Goal: Find specific page/section: Find specific page/section

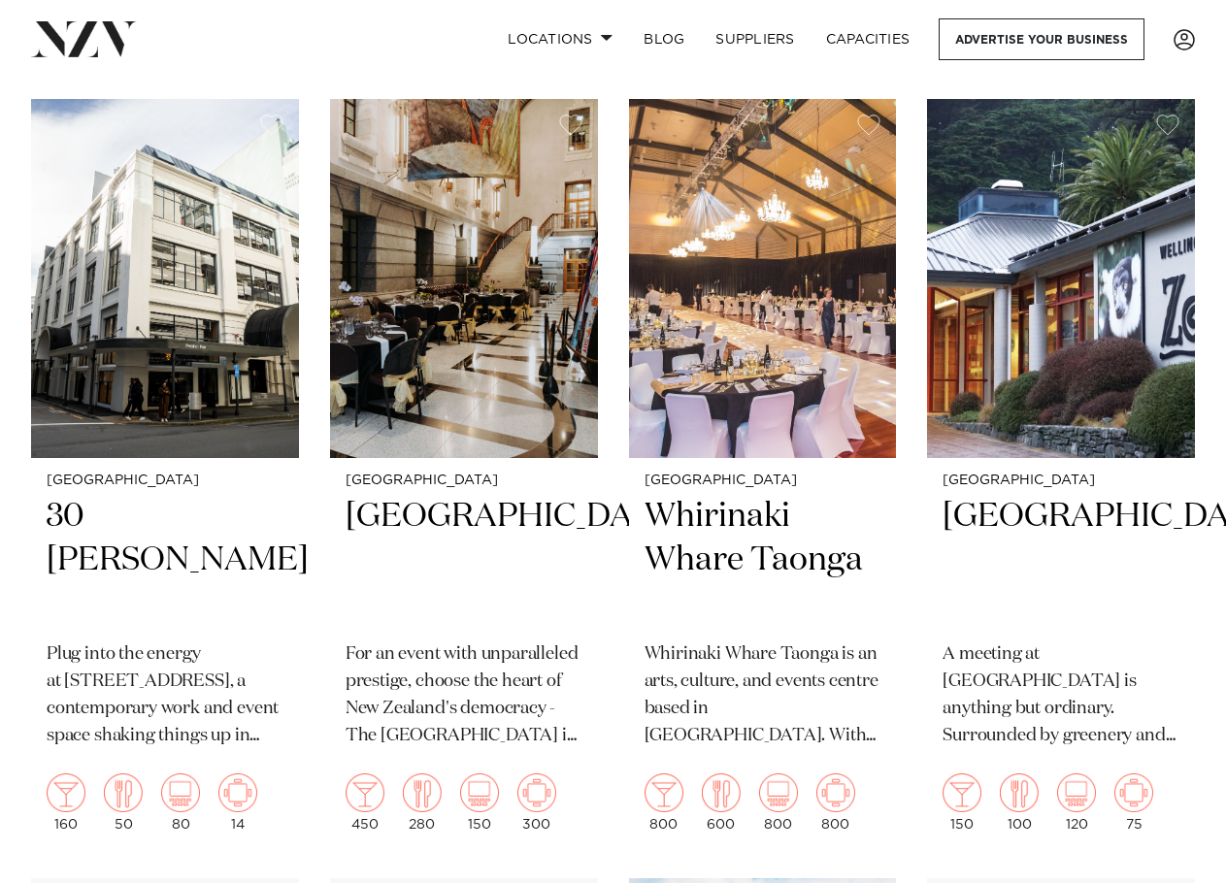
scroll to position [2331, 0]
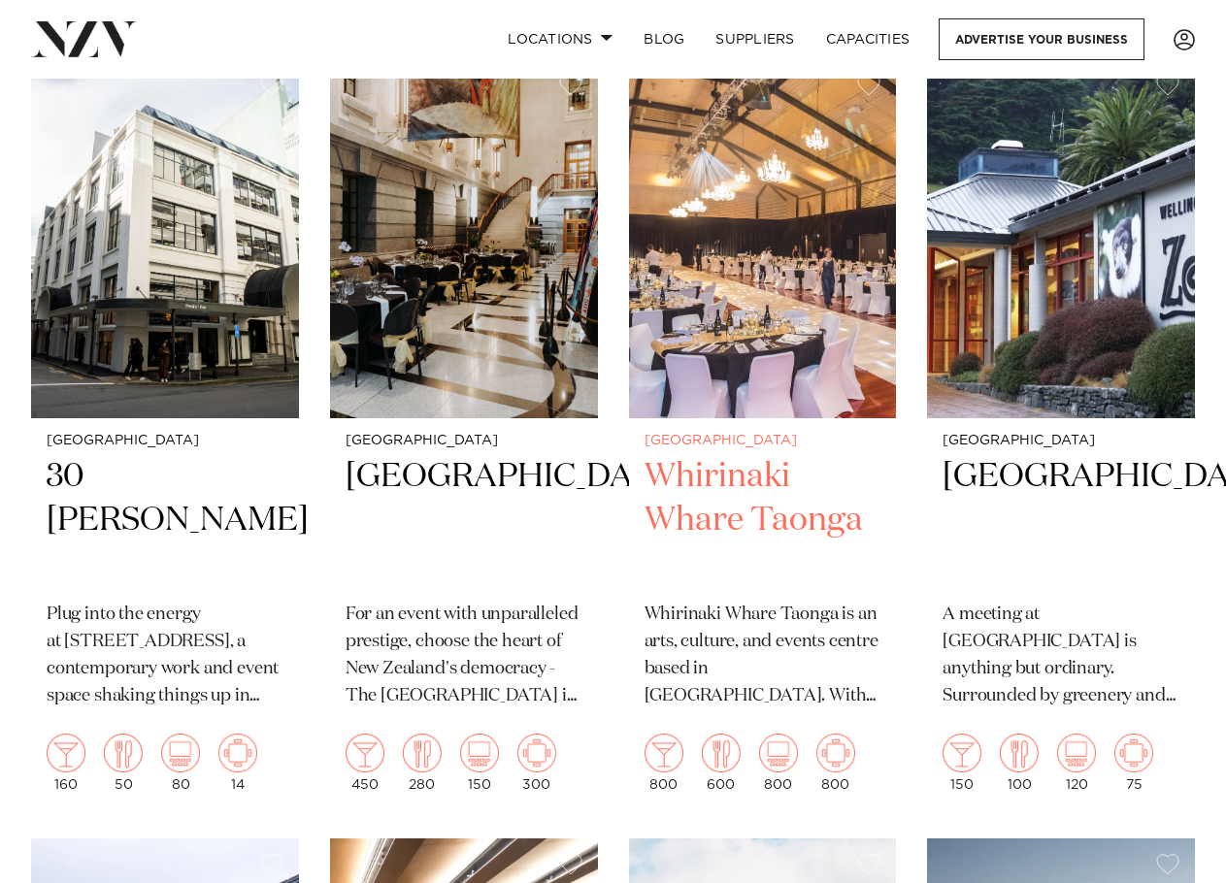
click at [727, 470] on h2 "Whirinaki Whare Taonga" at bounding box center [763, 520] width 237 height 131
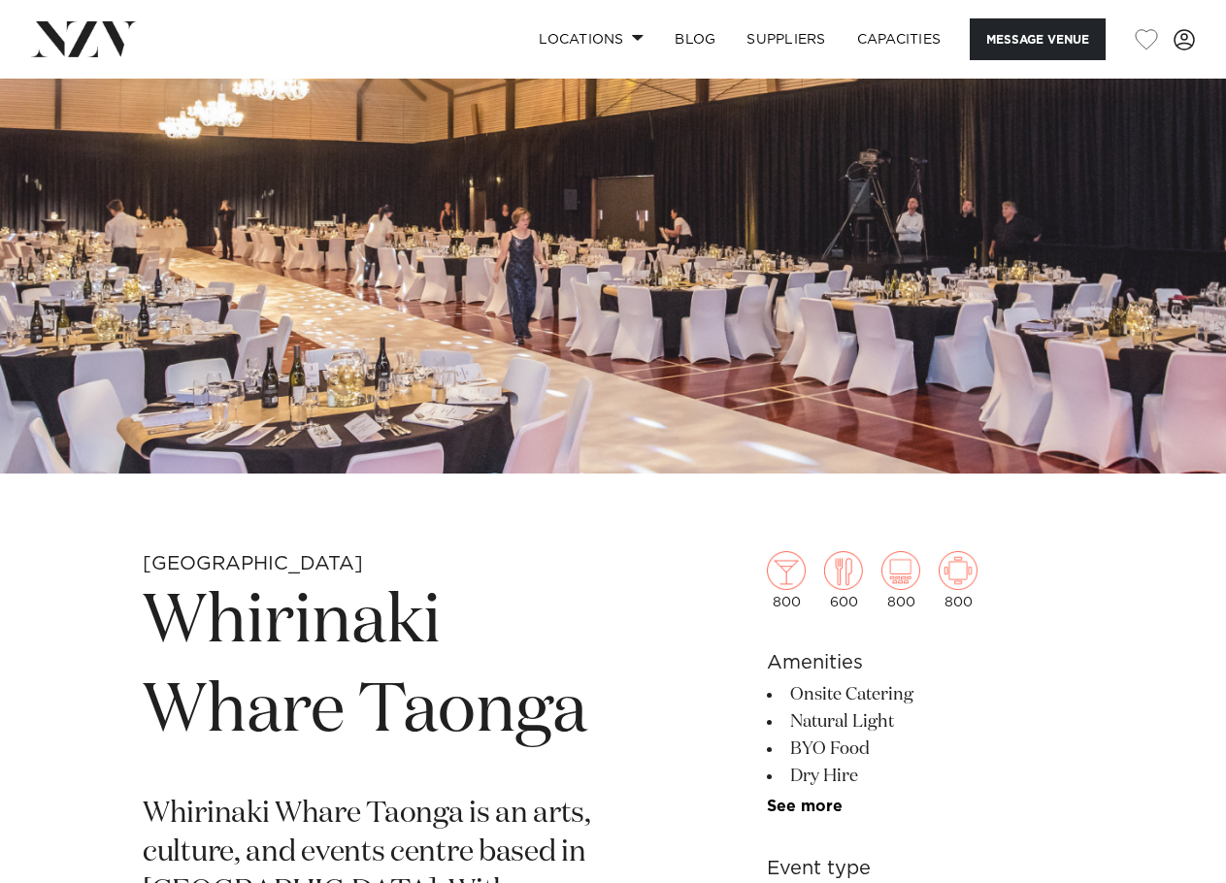
scroll to position [214, 0]
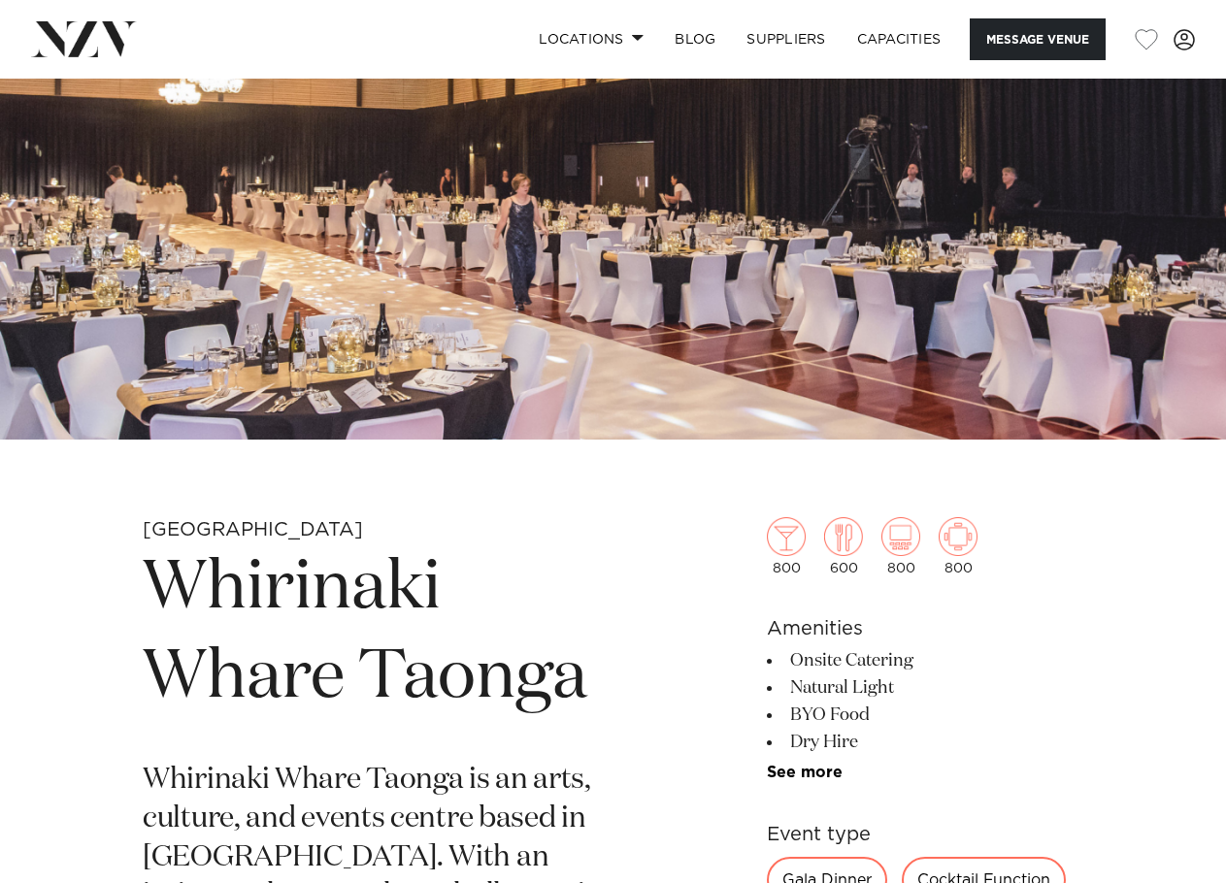
click at [223, 583] on h1 "Whirinaki Whare Taonga" at bounding box center [386, 634] width 486 height 179
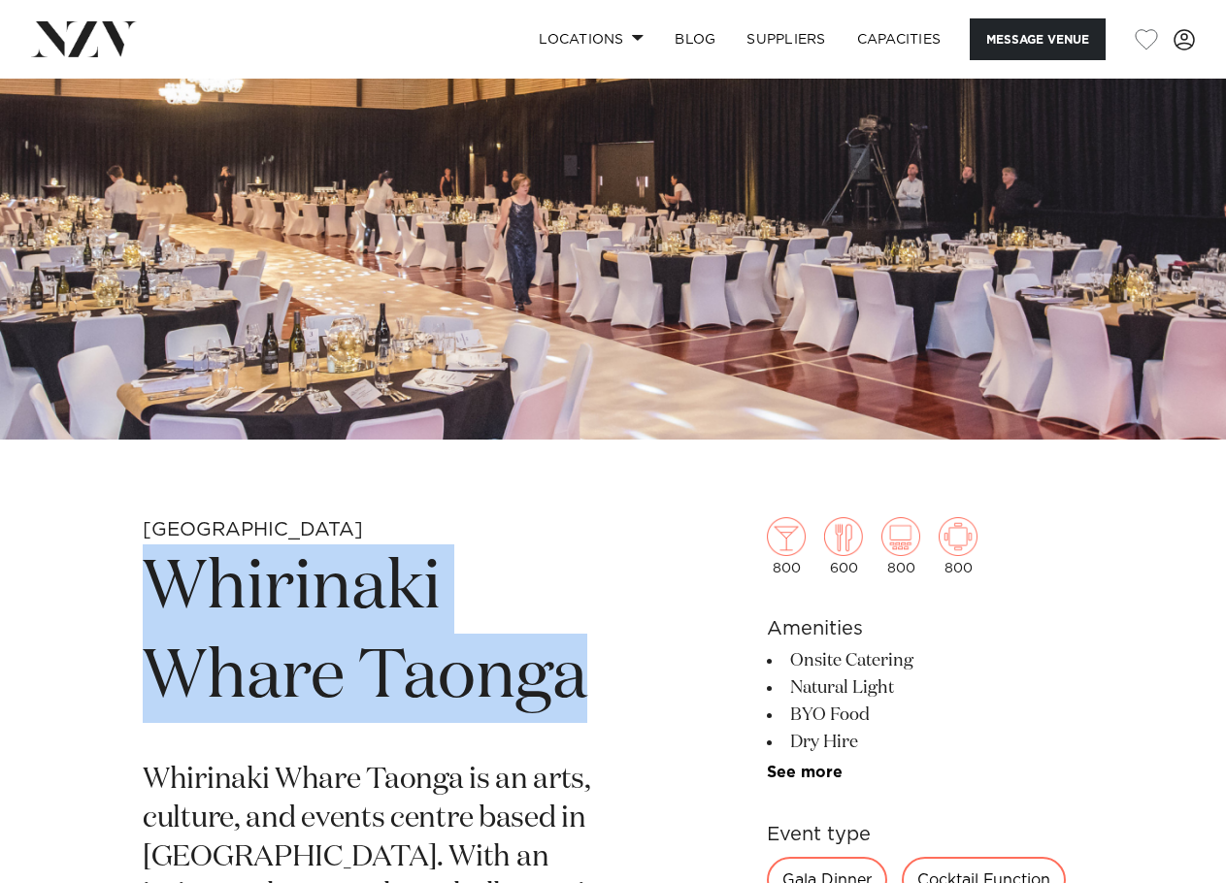
drag, startPoint x: 157, startPoint y: 575, endPoint x: 596, endPoint y: 680, distance: 451.3
click at [596, 680] on h1 "Whirinaki Whare Taonga" at bounding box center [386, 634] width 486 height 179
copy h1 "Whirinaki Whare Taonga"
